Goal: Transaction & Acquisition: Purchase product/service

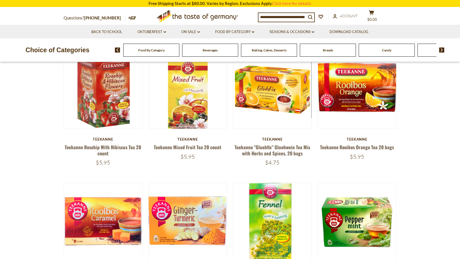
scroll to position [57, 0]
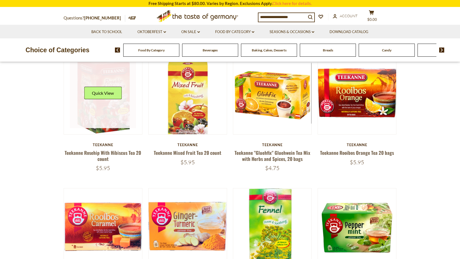
click at [103, 112] on link at bounding box center [103, 95] width 66 height 66
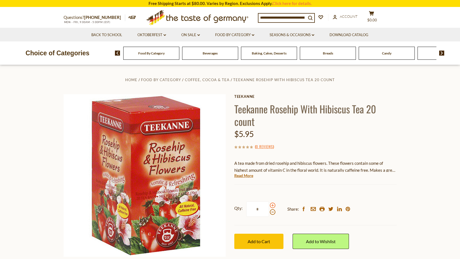
click at [272, 205] on span at bounding box center [273, 205] width 6 height 6
click at [269, 205] on input "*" at bounding box center [257, 208] width 23 height 15
click at [273, 213] on span at bounding box center [273, 212] width 6 height 6
click at [269, 213] on input "*" at bounding box center [257, 208] width 23 height 15
click at [272, 205] on span at bounding box center [273, 205] width 6 height 6
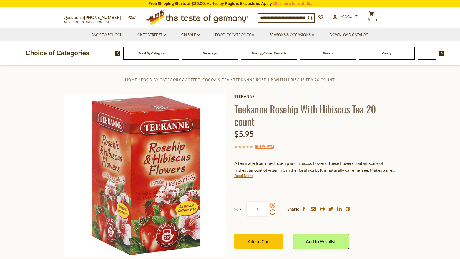
click at [269, 205] on input "*" at bounding box center [257, 208] width 23 height 15
type input "*"
click at [261, 242] on span "Add to Cart" at bounding box center [259, 240] width 22 height 5
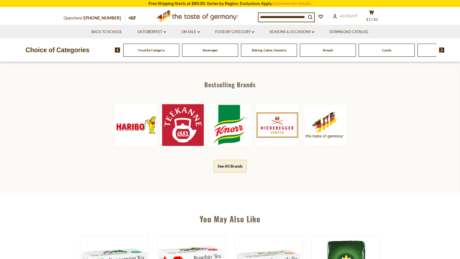
scroll to position [237, 0]
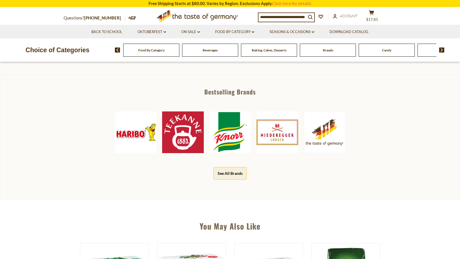
click at [191, 141] on img at bounding box center [183, 132] width 42 height 42
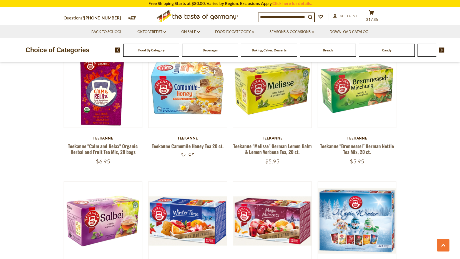
scroll to position [321, 0]
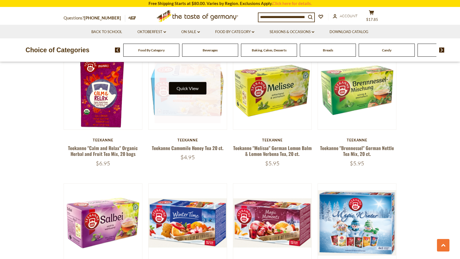
click at [190, 90] on button "Quick View" at bounding box center [187, 88] width 37 height 12
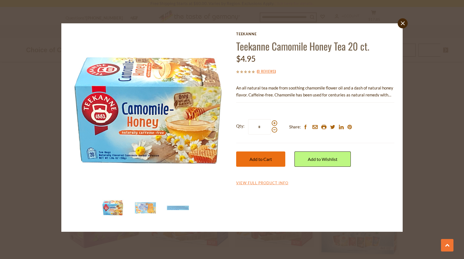
click at [263, 158] on span "Add to Cart" at bounding box center [260, 158] width 22 height 5
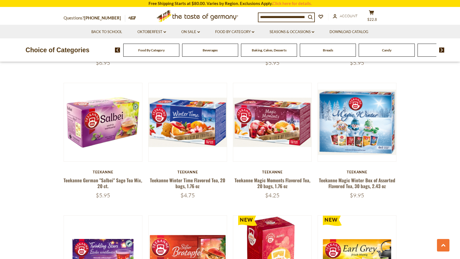
scroll to position [424, 0]
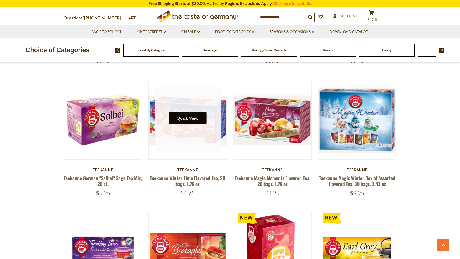
click at [191, 118] on button "Quick View" at bounding box center [187, 118] width 37 height 12
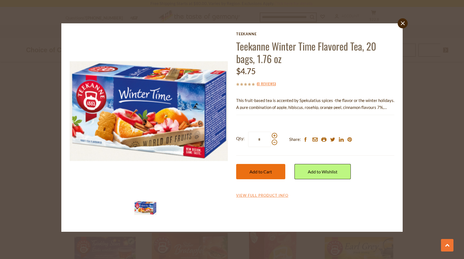
click at [257, 171] on span "Add to Cart" at bounding box center [260, 171] width 22 height 5
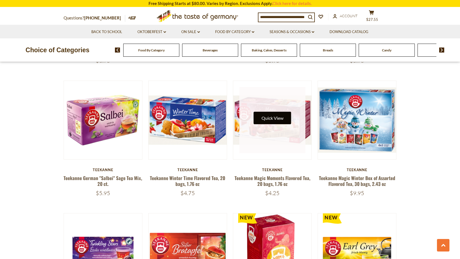
click at [277, 117] on button "Quick View" at bounding box center [272, 118] width 37 height 12
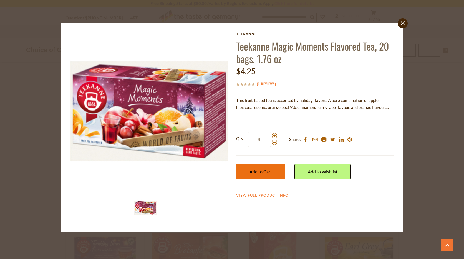
click at [260, 172] on span "Add to Cart" at bounding box center [260, 171] width 22 height 5
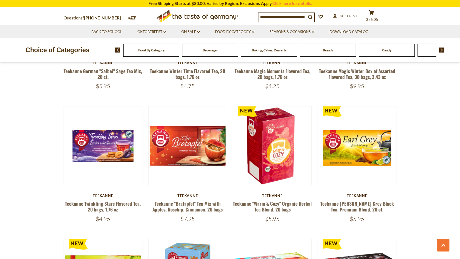
scroll to position [529, 0]
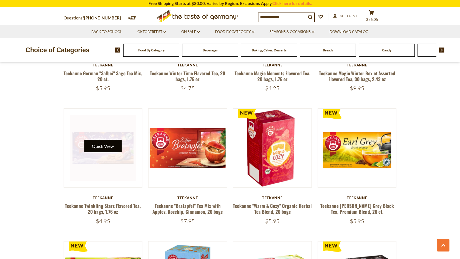
click at [112, 145] on button "Quick View" at bounding box center [102, 146] width 37 height 12
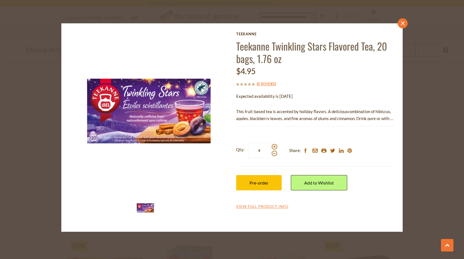
click at [403, 22] on icon "close" at bounding box center [403, 23] width 4 height 4
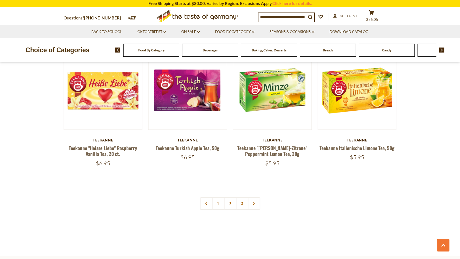
scroll to position [1119, 0]
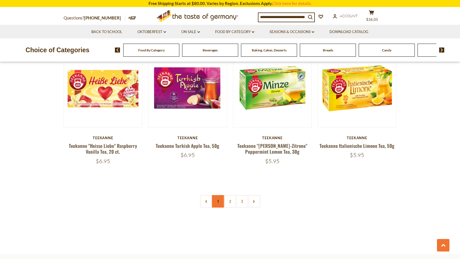
click at [218, 203] on link "1" at bounding box center [218, 201] width 12 height 12
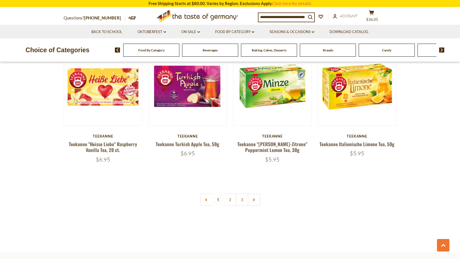
scroll to position [1118, 0]
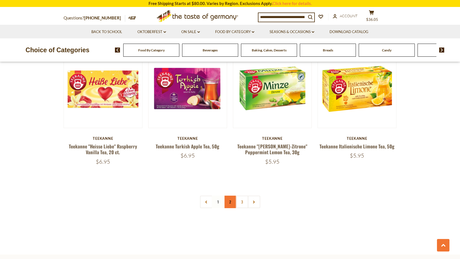
click at [231, 202] on link "2" at bounding box center [230, 201] width 12 height 12
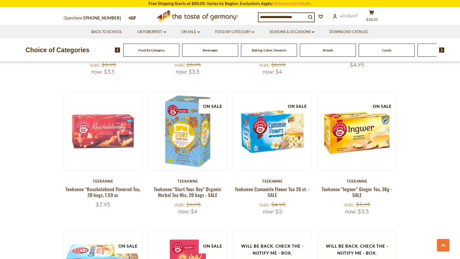
scroll to position [723, 0]
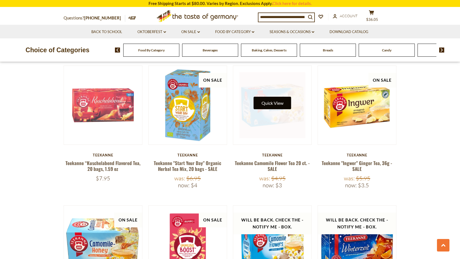
click at [276, 101] on button "Quick View" at bounding box center [272, 103] width 37 height 12
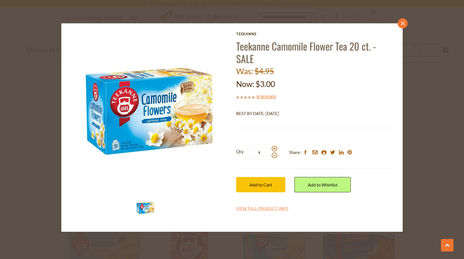
click at [403, 23] on icon at bounding box center [403, 23] width 4 height 4
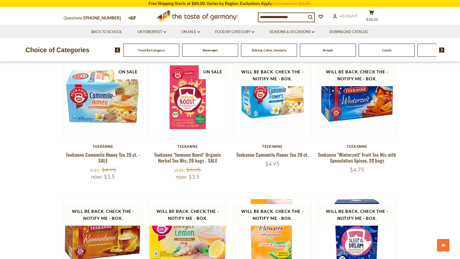
scroll to position [864, 0]
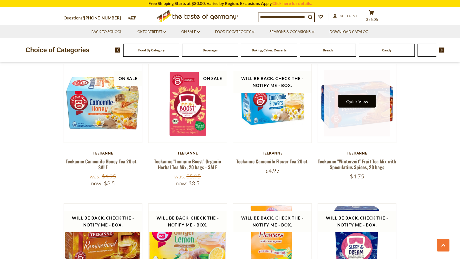
click at [357, 98] on button "Quick View" at bounding box center [356, 101] width 37 height 12
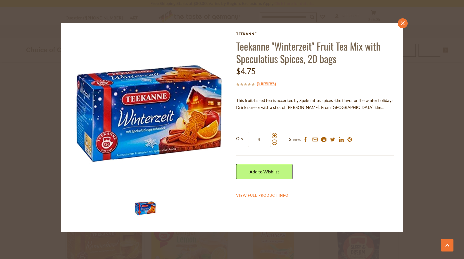
click at [404, 21] on link "close" at bounding box center [403, 23] width 10 height 10
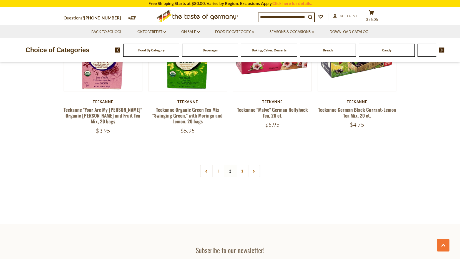
scroll to position [1164, 0]
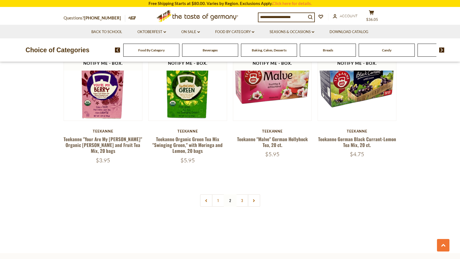
click at [242, 201] on link "3" at bounding box center [242, 200] width 12 height 12
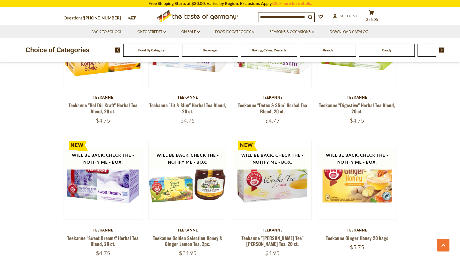
scroll to position [0, 0]
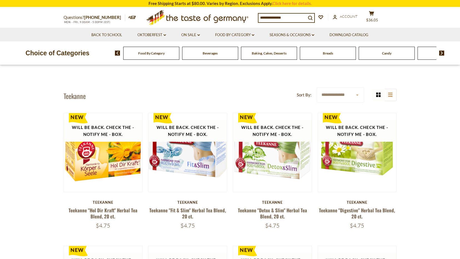
click at [149, 56] on div "Food By Category" at bounding box center [151, 53] width 56 height 13
click at [116, 52] on img at bounding box center [117, 53] width 5 height 5
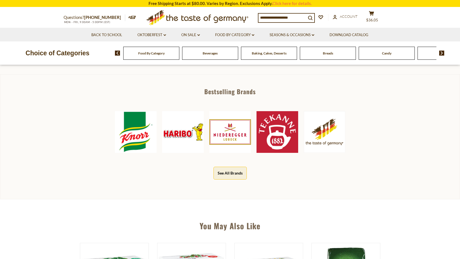
scroll to position [237, 0]
click at [149, 56] on div "Food By Category" at bounding box center [151, 53] width 56 height 13
click at [443, 53] on img at bounding box center [441, 53] width 5 height 5
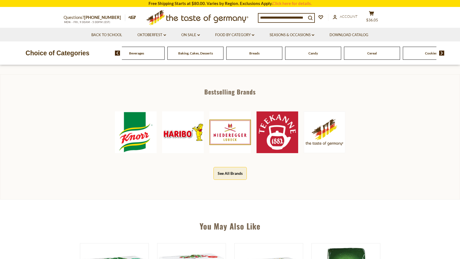
click at [443, 53] on img at bounding box center [441, 53] width 5 height 5
click at [442, 52] on img at bounding box center [441, 53] width 5 height 5
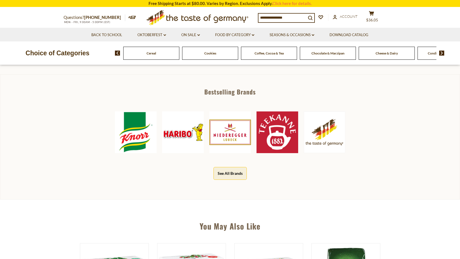
click at [442, 52] on img at bounding box center [441, 53] width 5 height 5
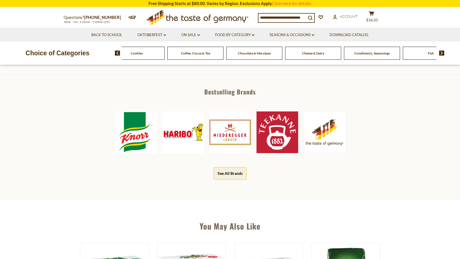
click at [442, 52] on img at bounding box center [441, 53] width 5 height 5
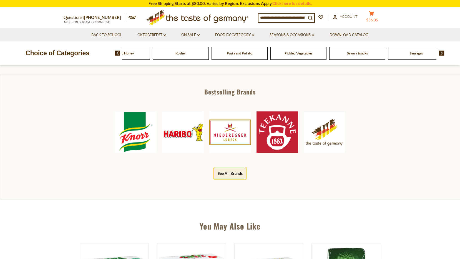
click at [374, 13] on icon at bounding box center [371, 13] width 5 height 5
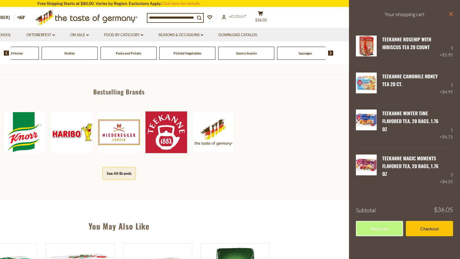
drag, startPoint x: 451, startPoint y: 14, endPoint x: 448, endPoint y: 11, distance: 4.0
click at [451, 14] on icon at bounding box center [451, 14] width 4 height 4
